Goal: Task Accomplishment & Management: Manage account settings

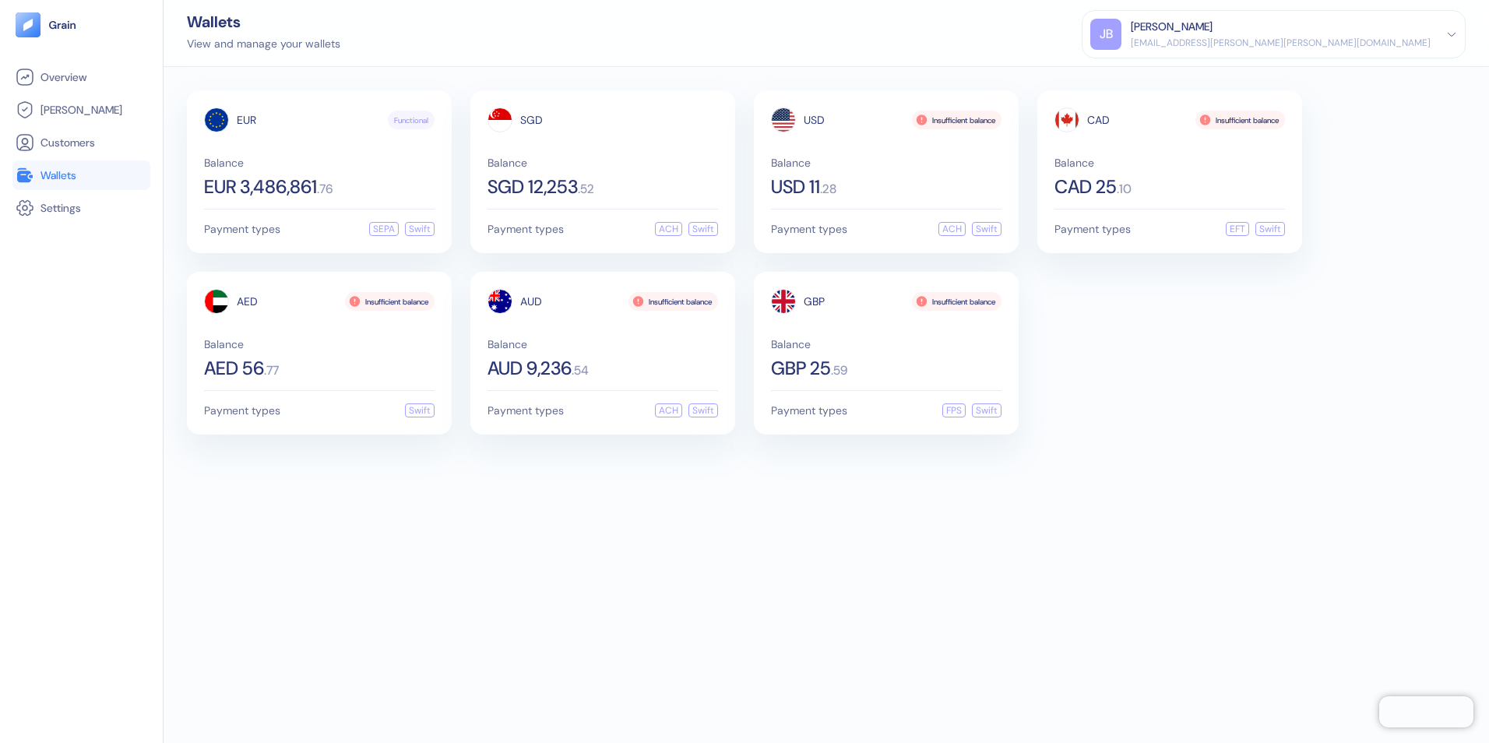
click at [1212, 31] on div "[PERSON_NAME]" at bounding box center [1172, 27] width 82 height 16
click at [1342, 75] on div "Sign Out" at bounding box center [1273, 73] width 367 height 26
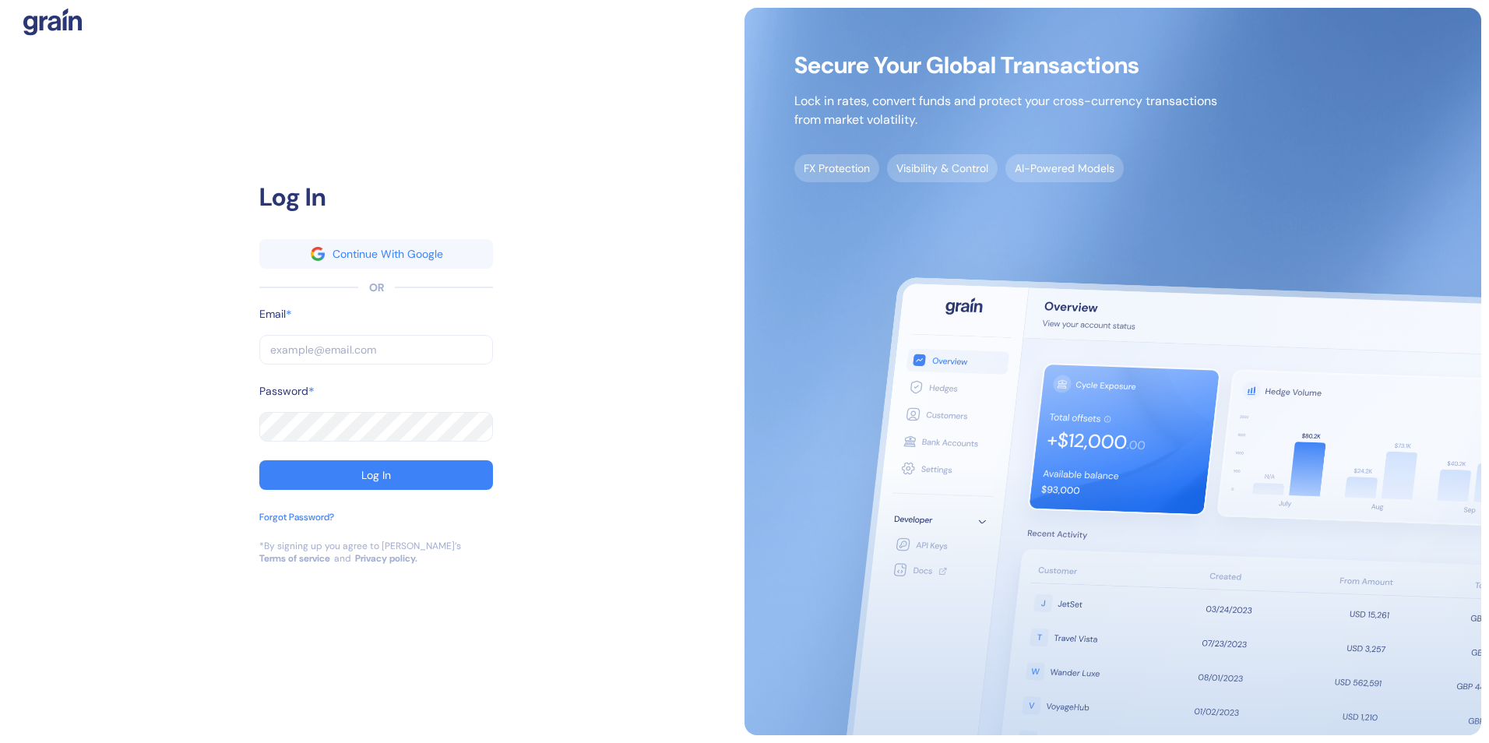
type input "[EMAIL_ADDRESS][PERSON_NAME][PERSON_NAME][DOMAIN_NAME]"
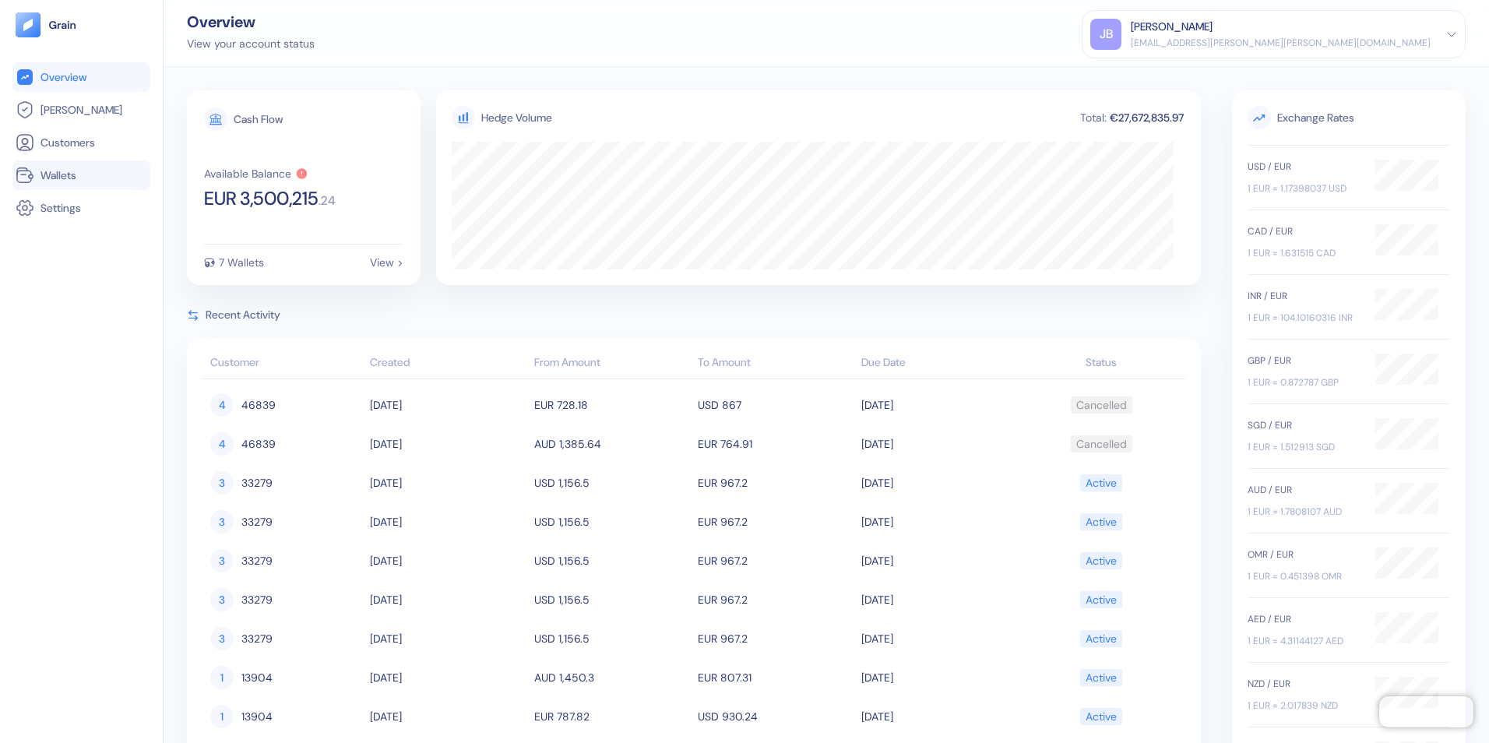
click at [52, 175] on span "Wallets" at bounding box center [58, 175] width 36 height 16
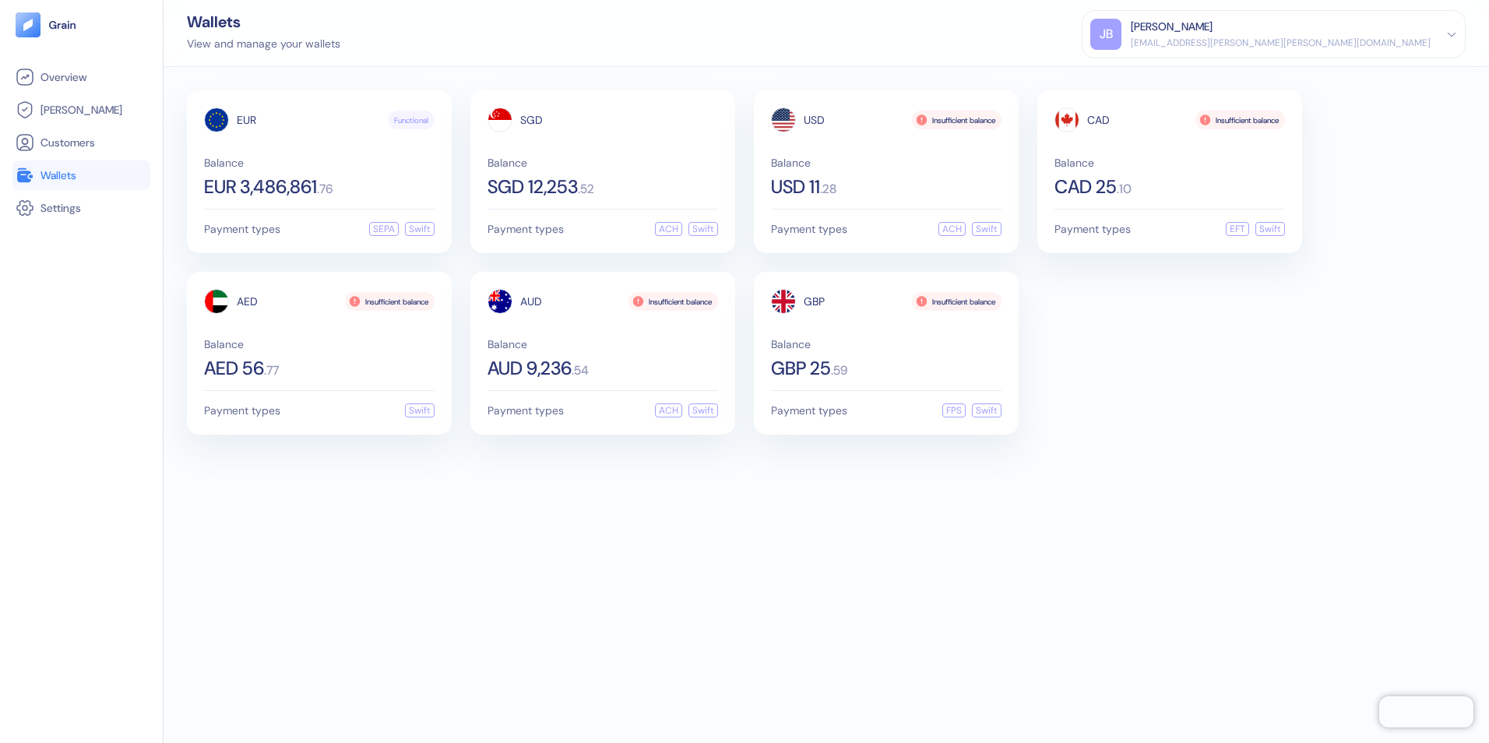
click at [621, 568] on div "EUR Functional Balance EUR 3,486,861 . 76 Payment types SEPA Swift SGD Balance …" at bounding box center [826, 405] width 1325 height 676
drag, startPoint x: 395, startPoint y: 559, endPoint x: 237, endPoint y: 318, distance: 288.5
click at [395, 559] on div "EUR Functional Balance EUR 3,486,861 . 76 Payment types SEPA Swift SGD Balance …" at bounding box center [826, 405] width 1325 height 676
click at [57, 174] on span "Wallets" at bounding box center [58, 175] width 36 height 16
click at [307, 167] on span "Balance" at bounding box center [319, 162] width 230 height 11
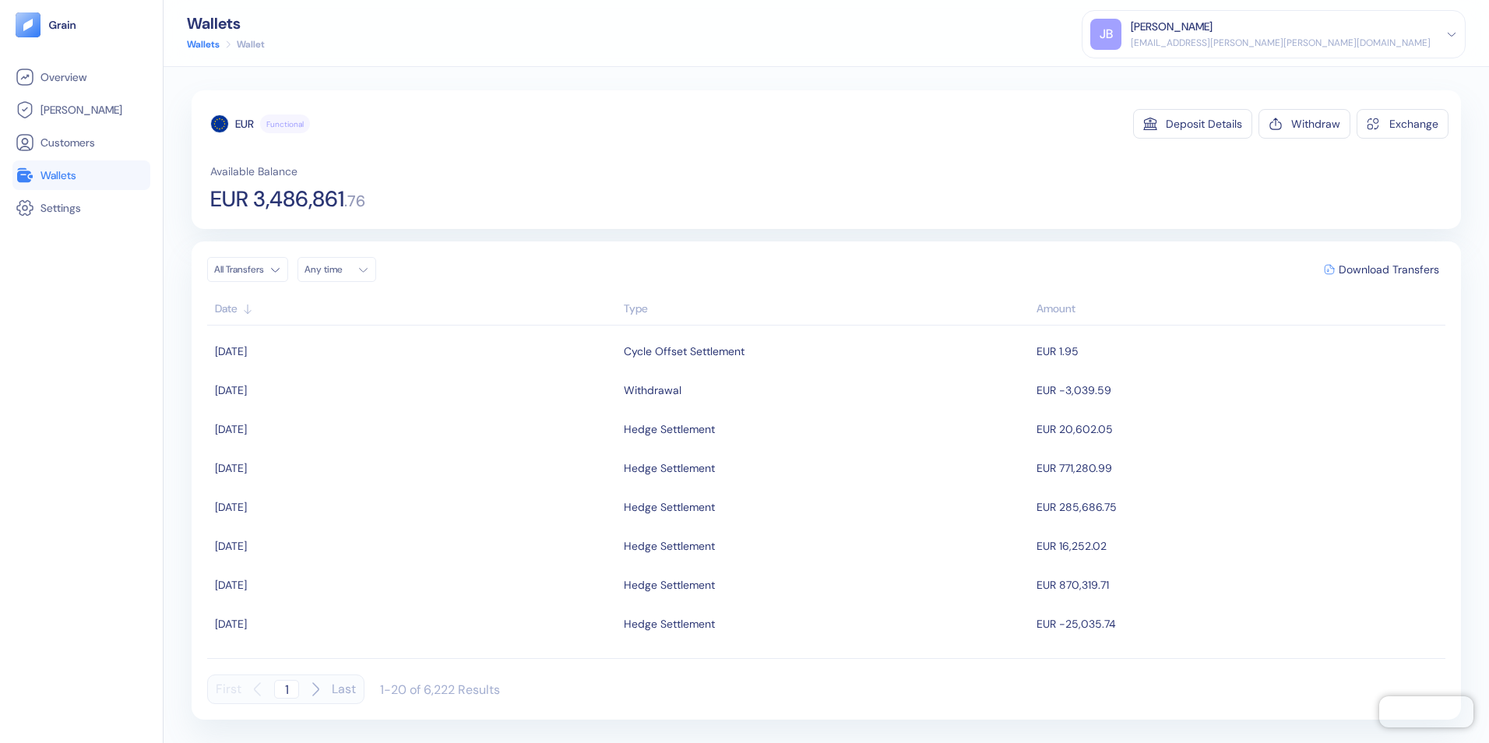
click at [57, 179] on span "Wallets" at bounding box center [58, 175] width 36 height 16
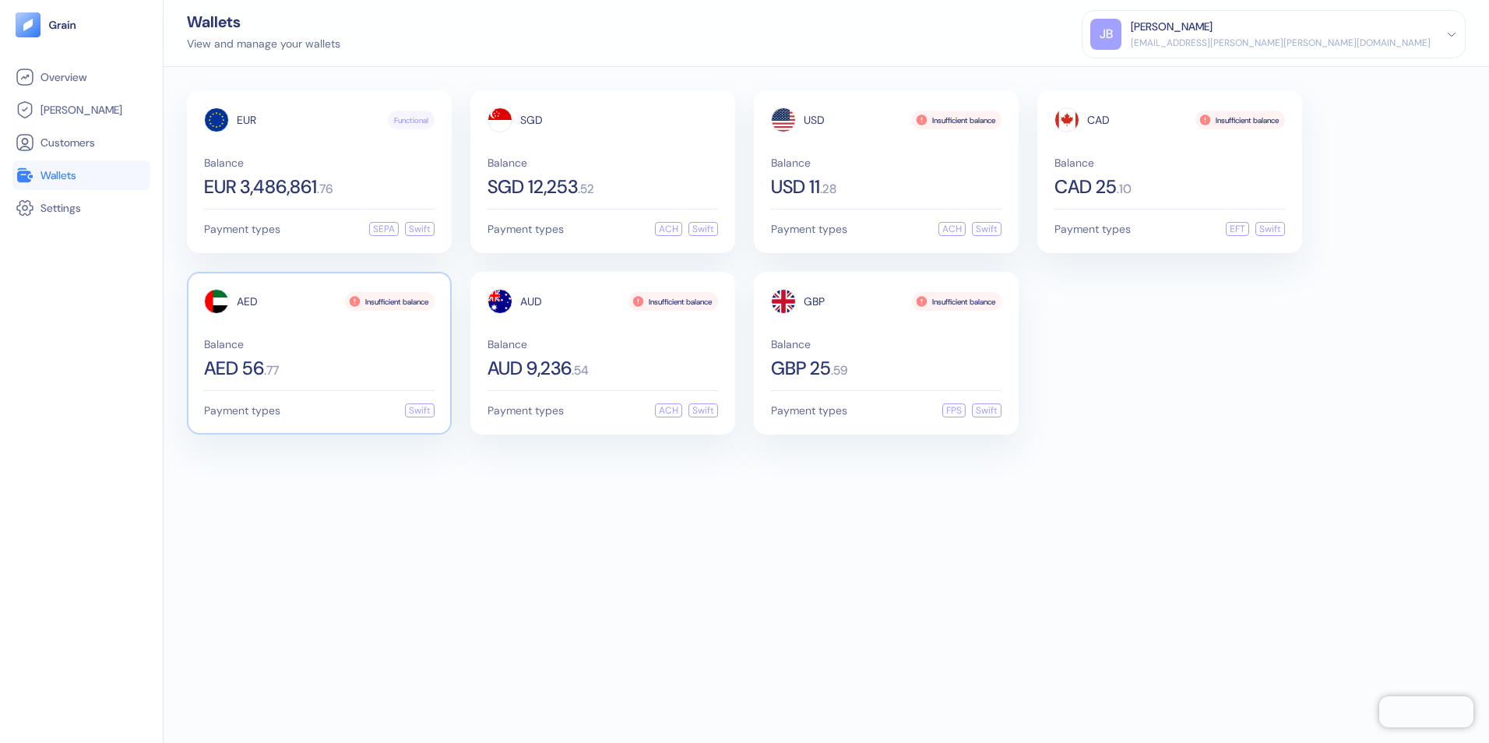
click at [372, 365] on div "AED 56 . 77" at bounding box center [319, 368] width 230 height 19
